Goal: Check status

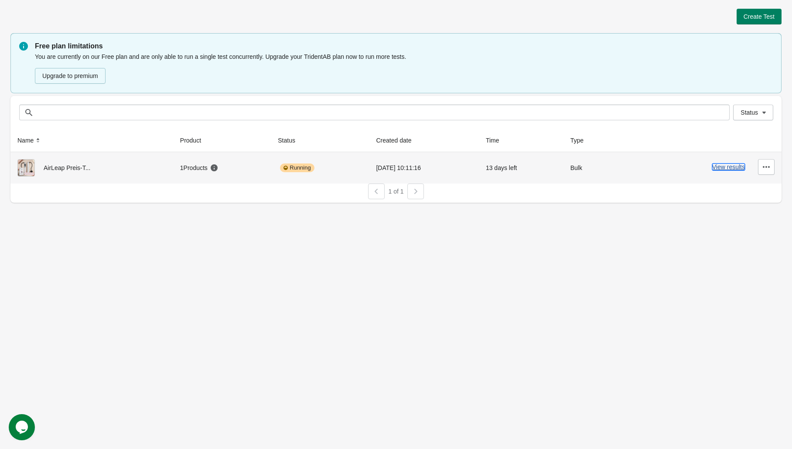
click at [738, 169] on button "View results" at bounding box center [728, 167] width 33 height 7
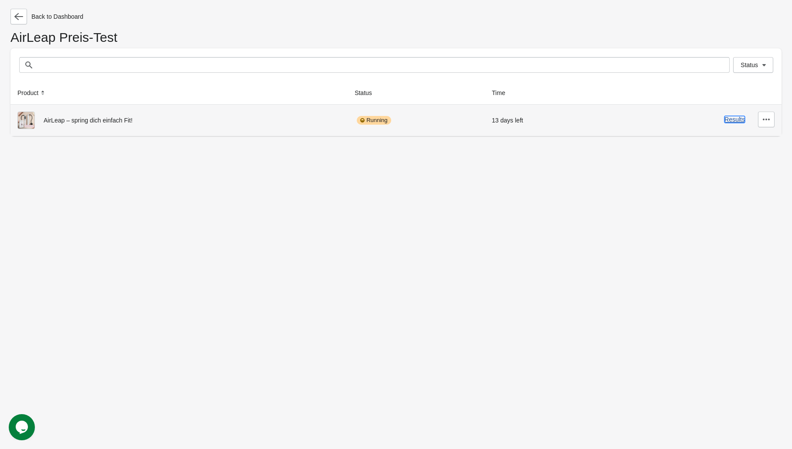
click at [736, 120] on button "Results" at bounding box center [735, 119] width 21 height 7
